Goal: Task Accomplishment & Management: Use online tool/utility

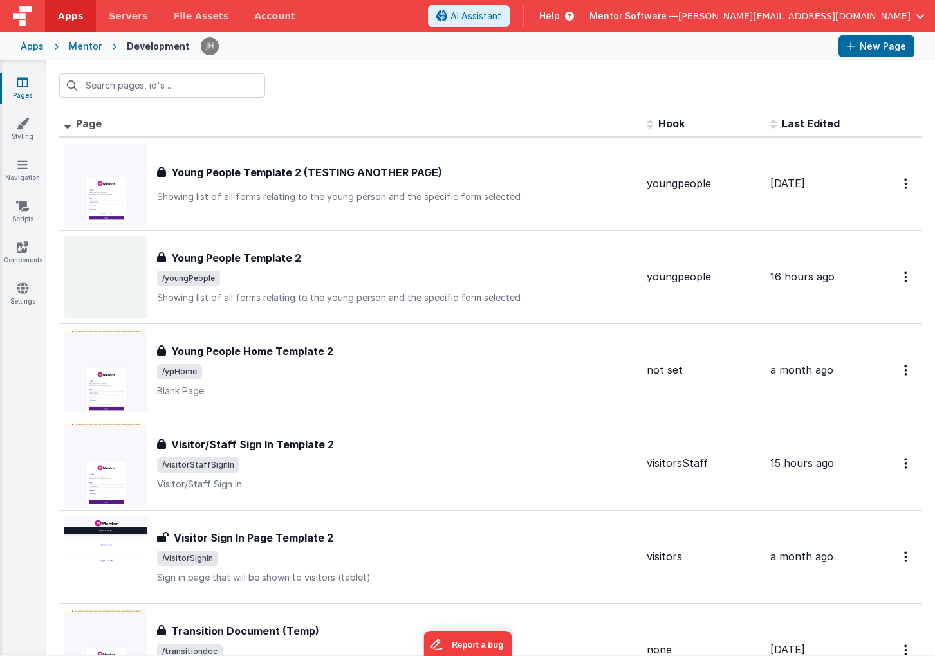
click at [451, 109] on div at bounding box center [490, 85] width 889 height 50
click at [201, 93] on input "text" at bounding box center [162, 85] width 206 height 24
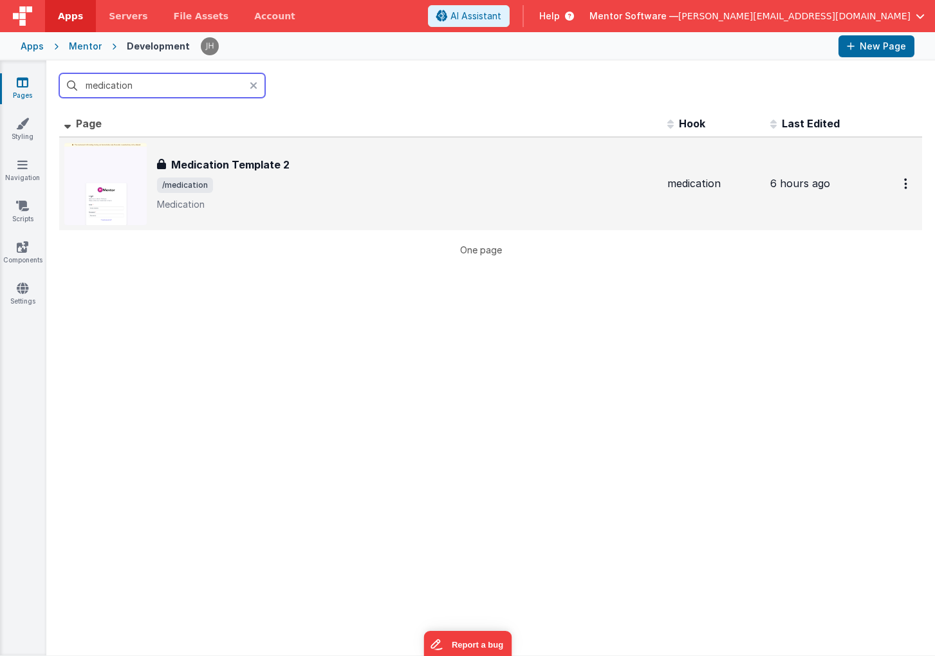
type input "medication"
click at [299, 172] on div "Medication Template 2 Medication Template 2 /medication Medication" at bounding box center [407, 184] width 500 height 54
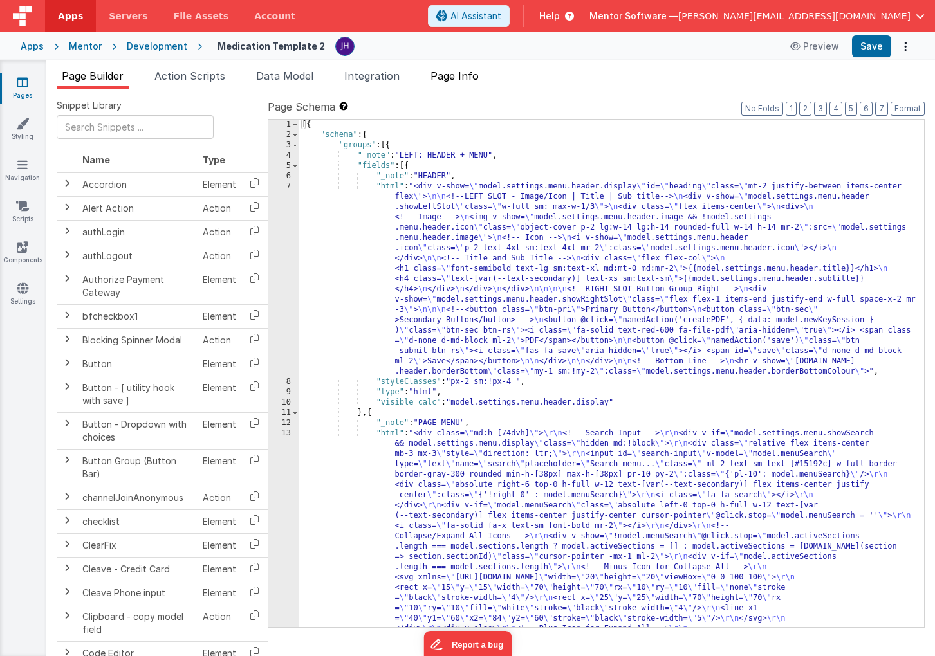
click at [458, 79] on span "Page Info" at bounding box center [454, 75] width 48 height 13
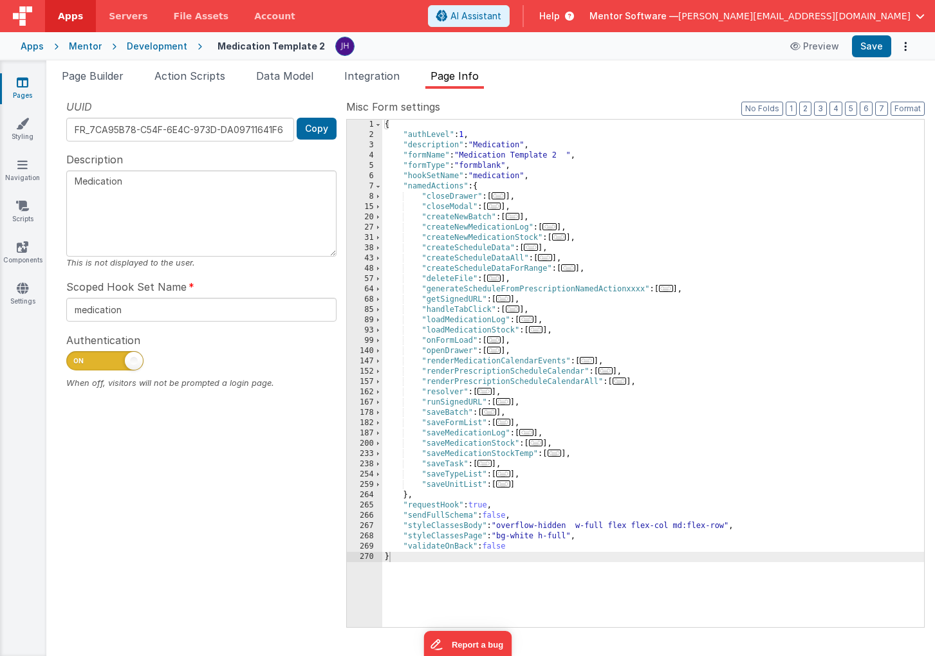
click at [537, 442] on span "..." at bounding box center [536, 442] width 14 height 7
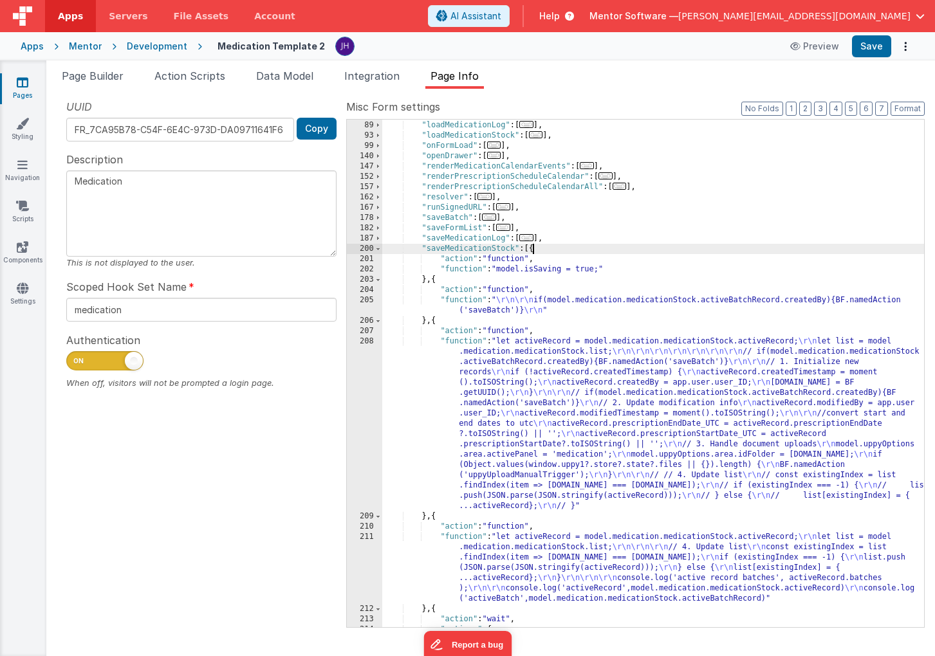
scroll to position [212, 0]
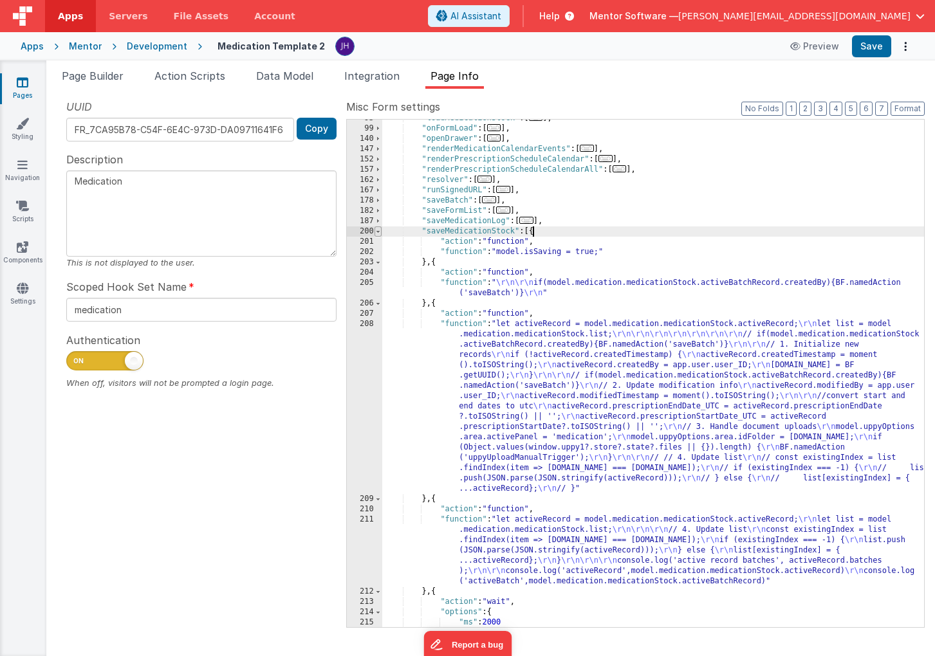
click at [378, 231] on span at bounding box center [378, 232] width 7 height 10
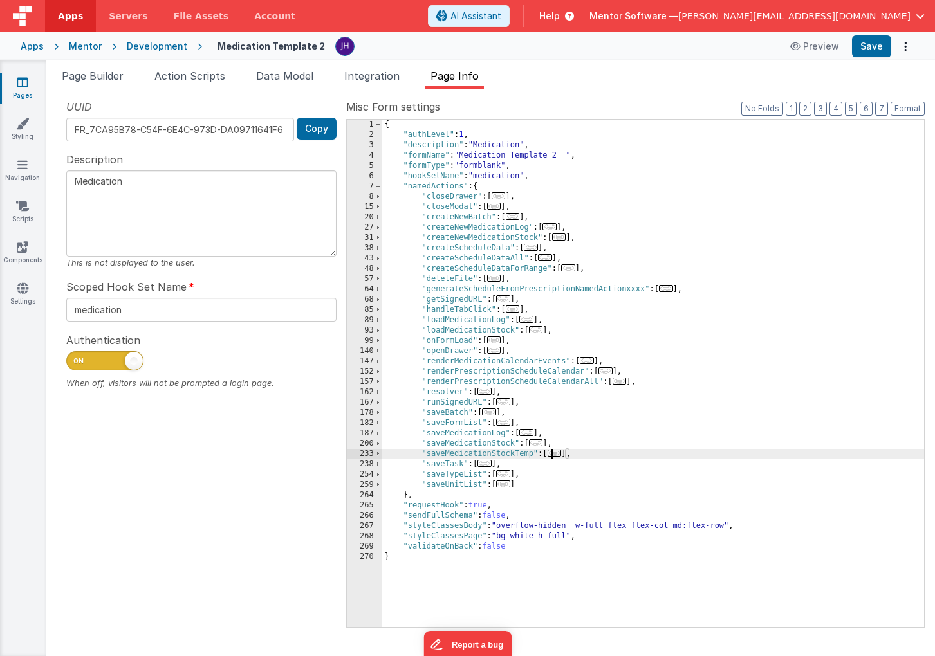
click at [558, 453] on span "..." at bounding box center [555, 453] width 14 height 7
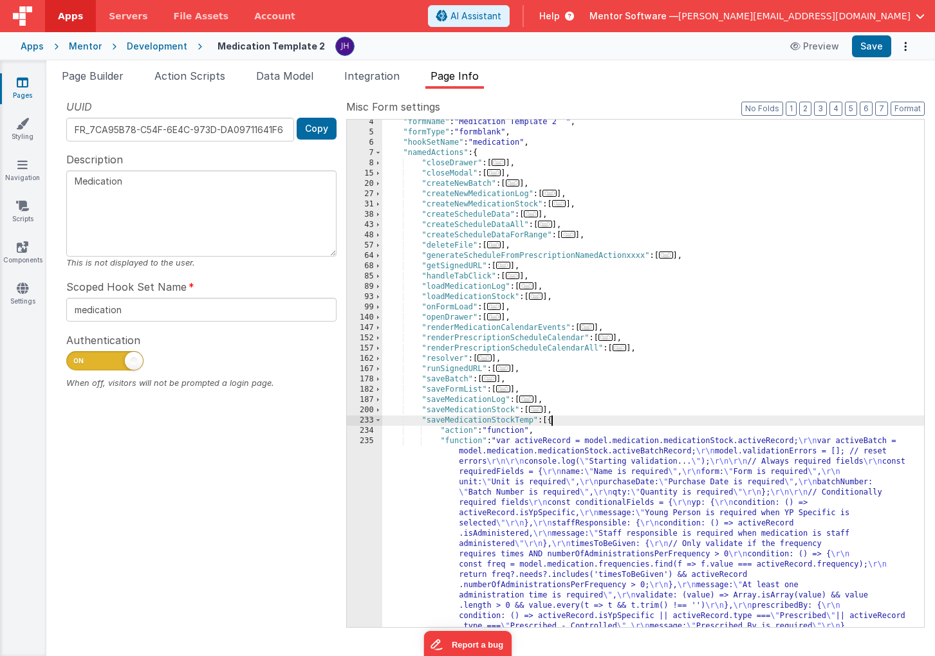
scroll to position [33, 0]
click at [378, 420] on span at bounding box center [378, 421] width 7 height 10
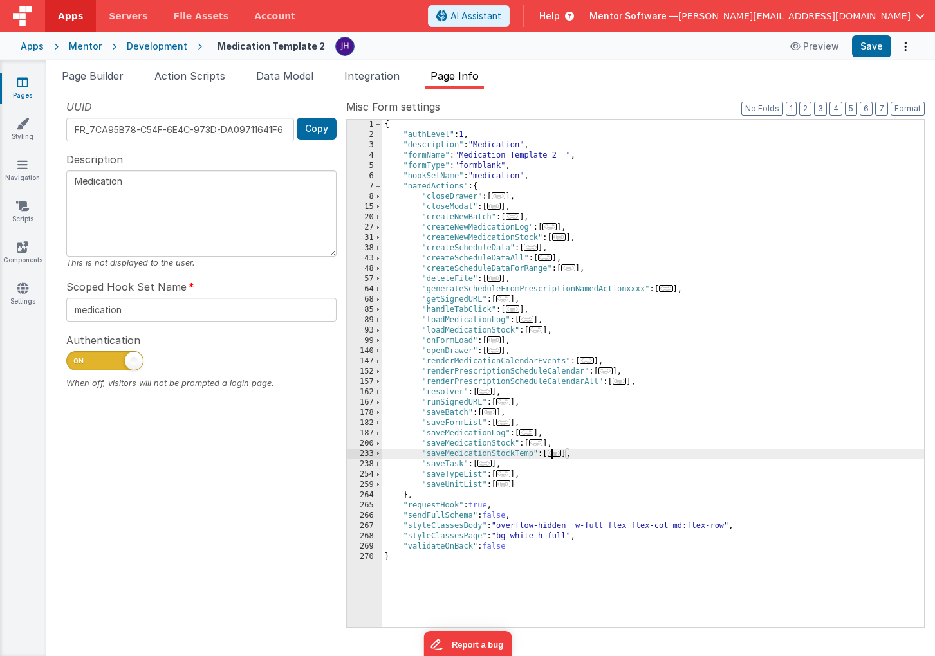
click at [541, 444] on span "..." at bounding box center [536, 442] width 14 height 7
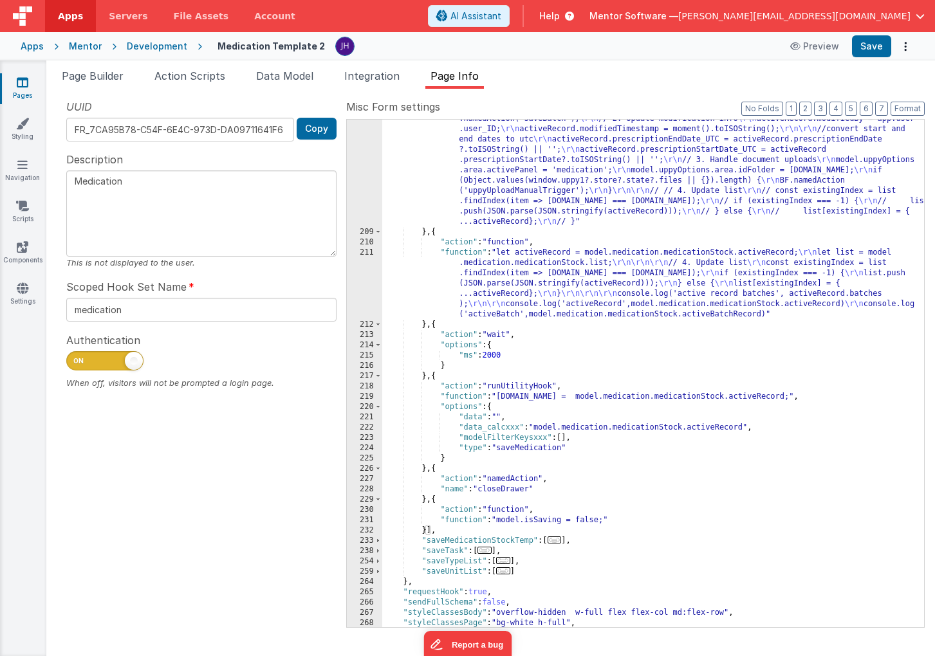
scroll to position [488, 0]
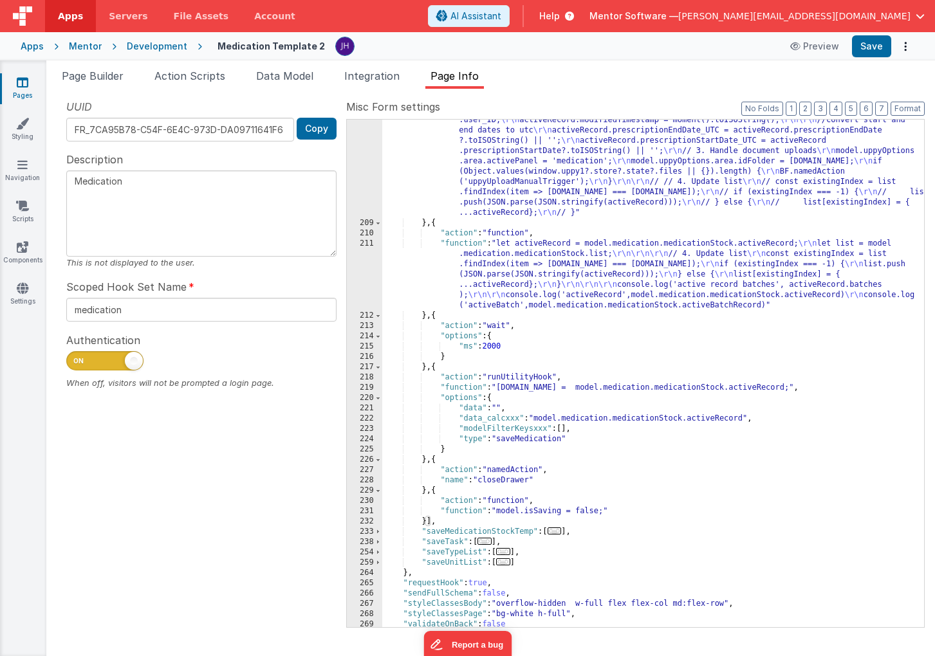
click at [519, 418] on div ""function" : "let activeRecord = model.medication.medicationStock.activeRecord;…" at bounding box center [653, 389] width 542 height 693
click at [546, 429] on div ""function" : "let activeRecord = model.medication.medicationStock.activeRecord;…" at bounding box center [653, 389] width 542 height 693
click at [503, 418] on div ""function" : "let activeRecord = model.medication.medicationStock.activeRecord;…" at bounding box center [653, 389] width 542 height 693
click at [874, 48] on button "Save" at bounding box center [871, 46] width 39 height 22
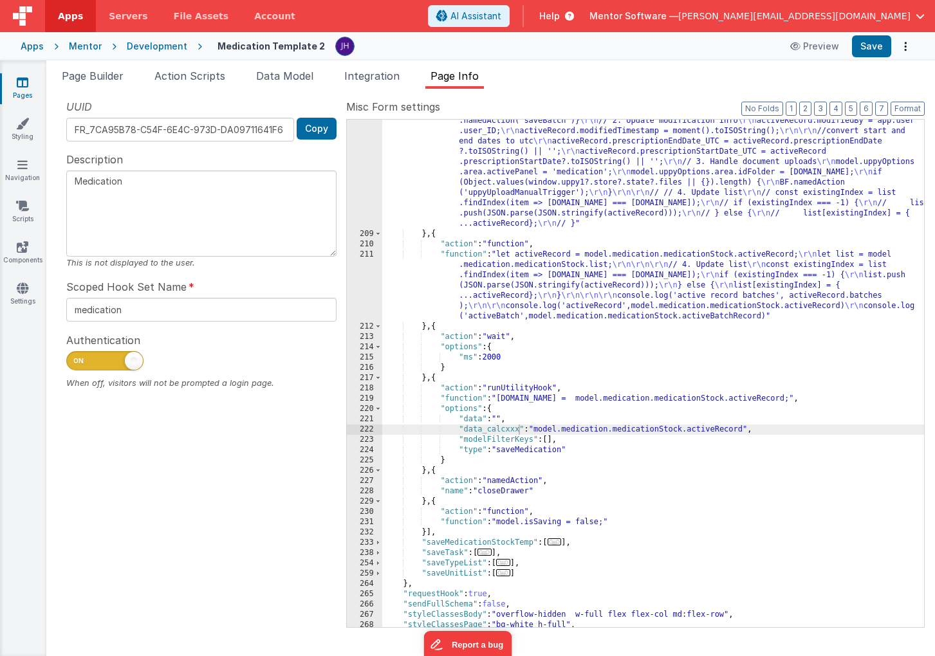
scroll to position [477, 0]
